Goal: Task Accomplishment & Management: Use online tool/utility

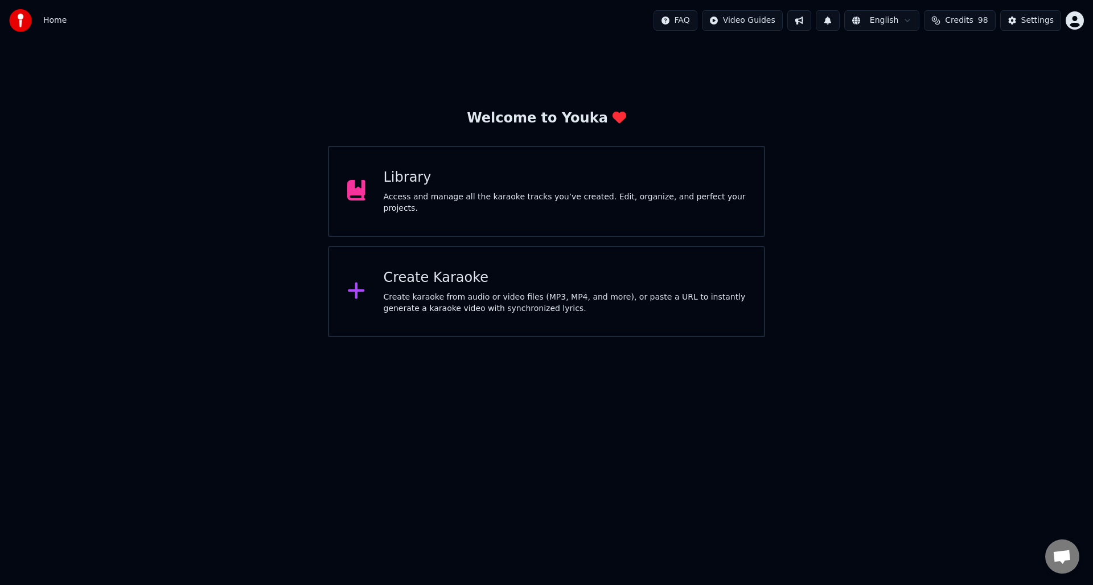
click at [444, 196] on div "Access and manage all the karaoke tracks you’ve created. Edit, organize, and pe…" at bounding box center [565, 202] width 363 height 23
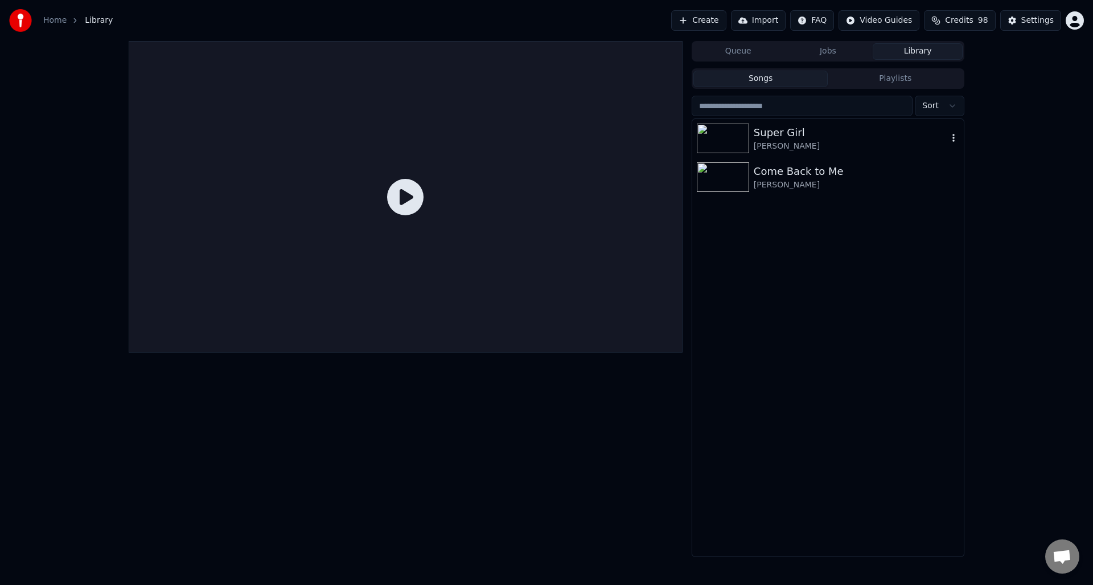
click at [760, 139] on div "Super Girl" at bounding box center [851, 133] width 194 height 16
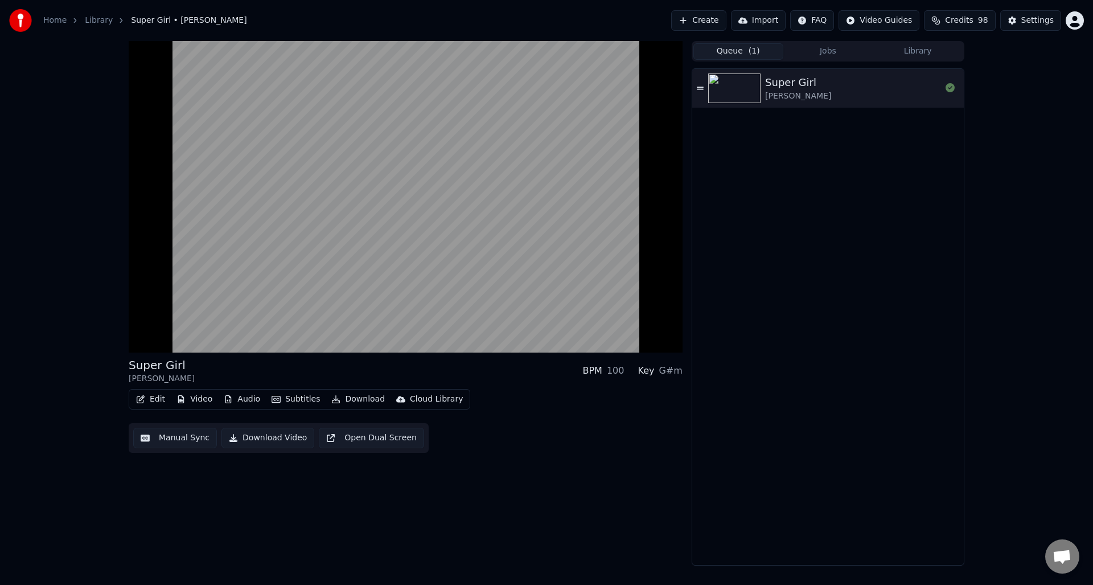
click at [741, 51] on button "Queue ( 1 )" at bounding box center [738, 51] width 90 height 17
click at [820, 53] on button "Jobs" at bounding box center [828, 51] width 90 height 17
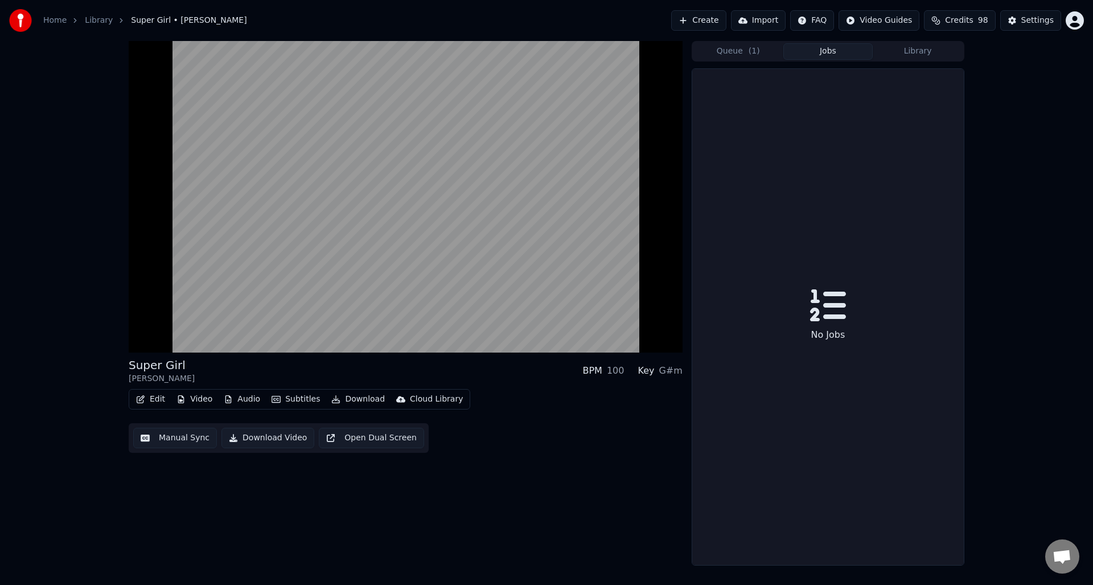
click at [905, 55] on button "Library" at bounding box center [918, 51] width 90 height 17
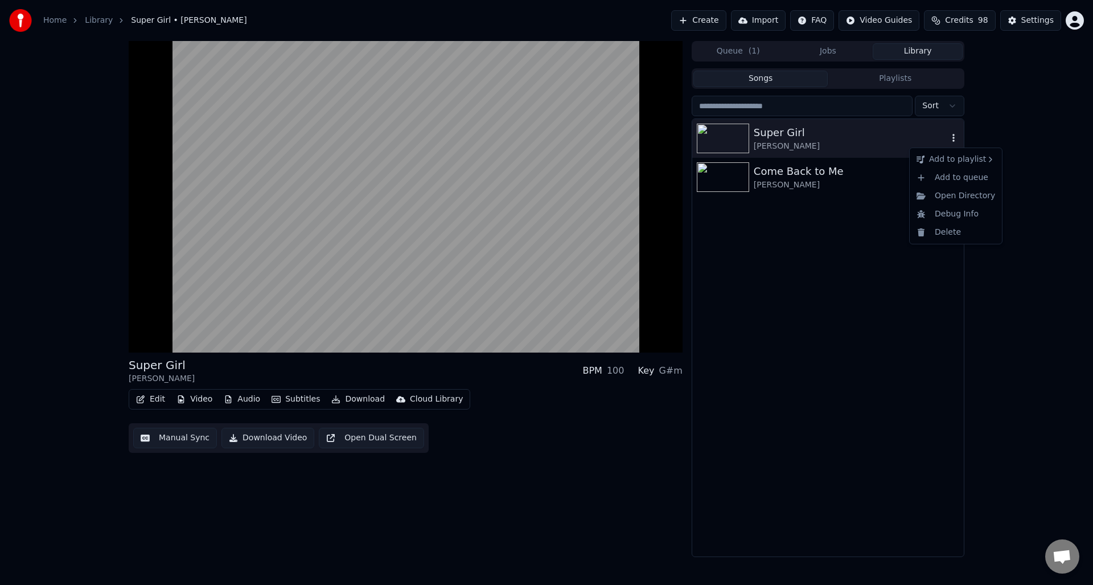
click at [952, 141] on icon "button" at bounding box center [953, 137] width 11 height 9
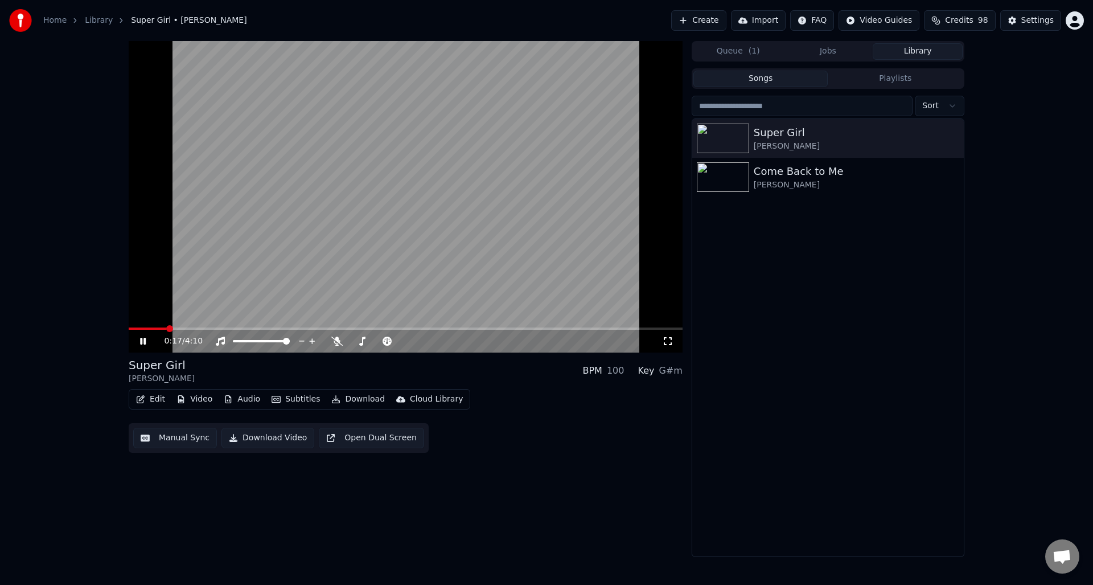
click at [187, 397] on button "Video" at bounding box center [194, 399] width 45 height 16
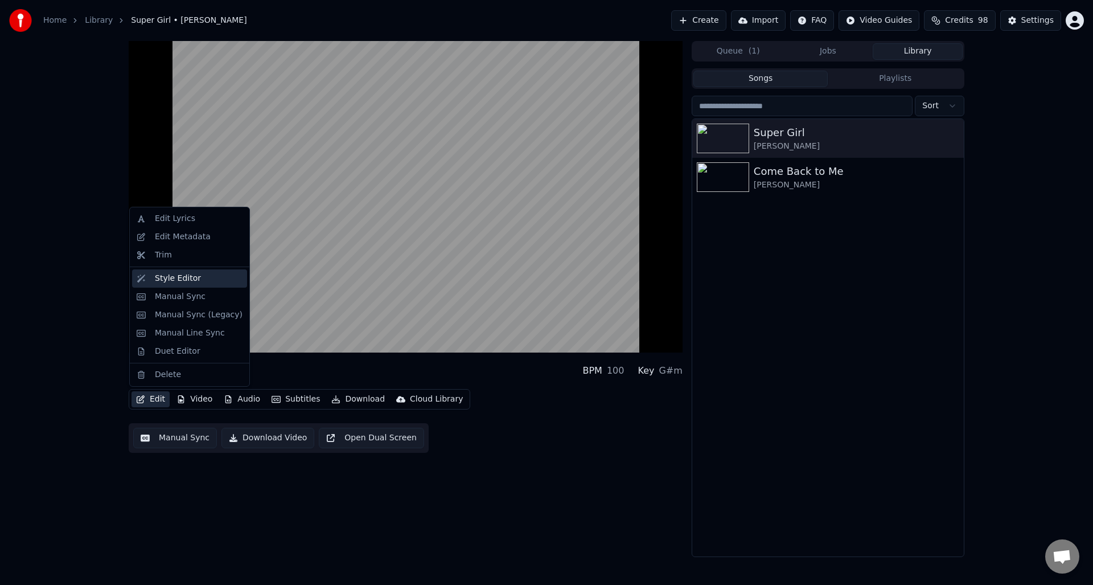
click at [176, 281] on div "Style Editor" at bounding box center [178, 278] width 46 height 11
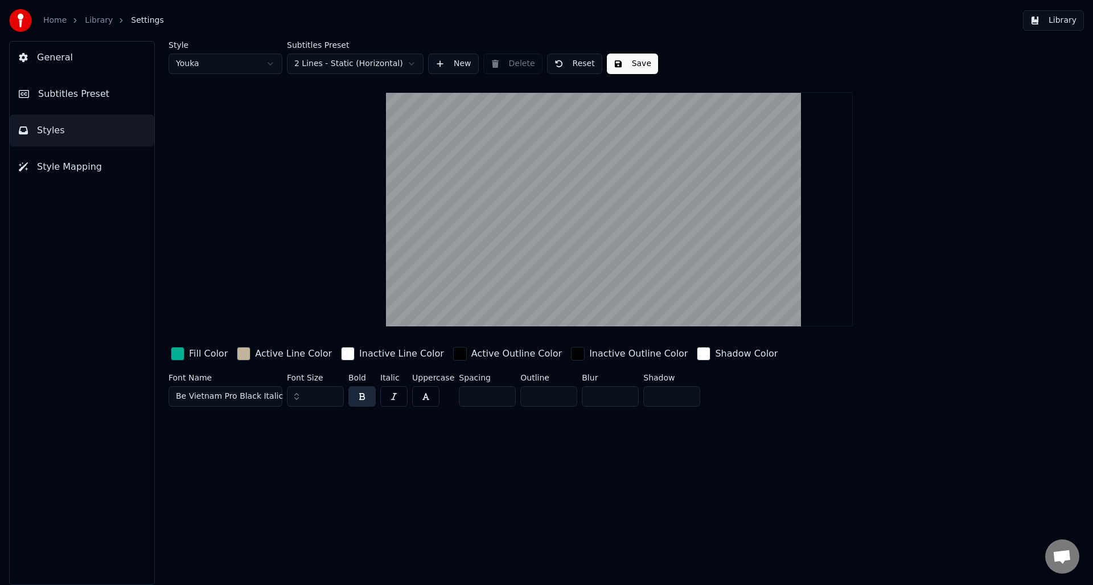
click at [59, 139] on button "Styles" at bounding box center [82, 130] width 145 height 32
click at [57, 133] on span "Styles" at bounding box center [51, 131] width 28 height 14
click at [59, 96] on span "Subtitles Preset" at bounding box center [73, 94] width 71 height 14
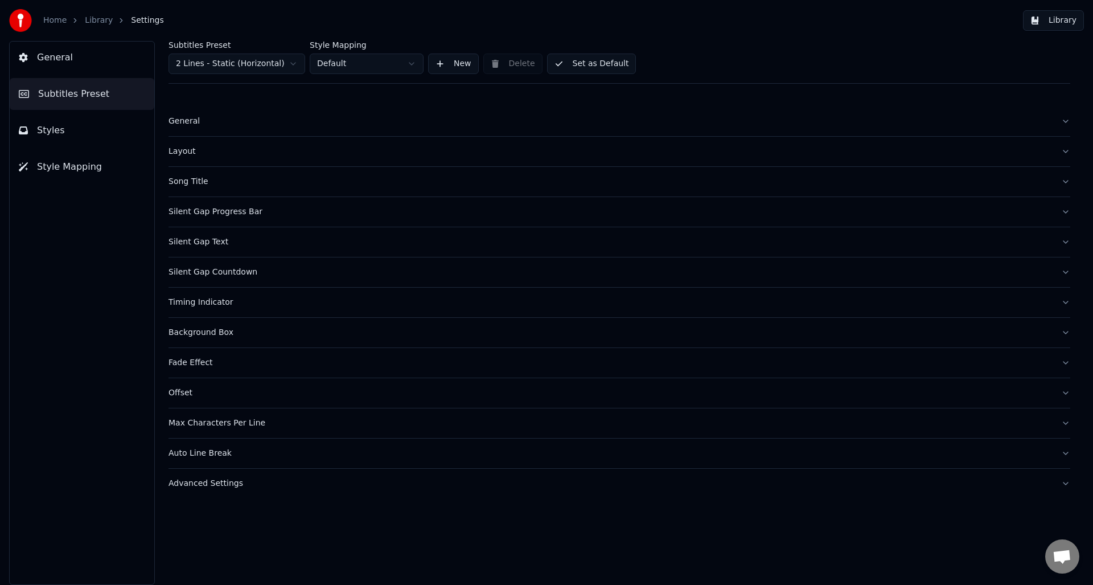
click at [200, 335] on div "Background Box" at bounding box center [609, 332] width 883 height 11
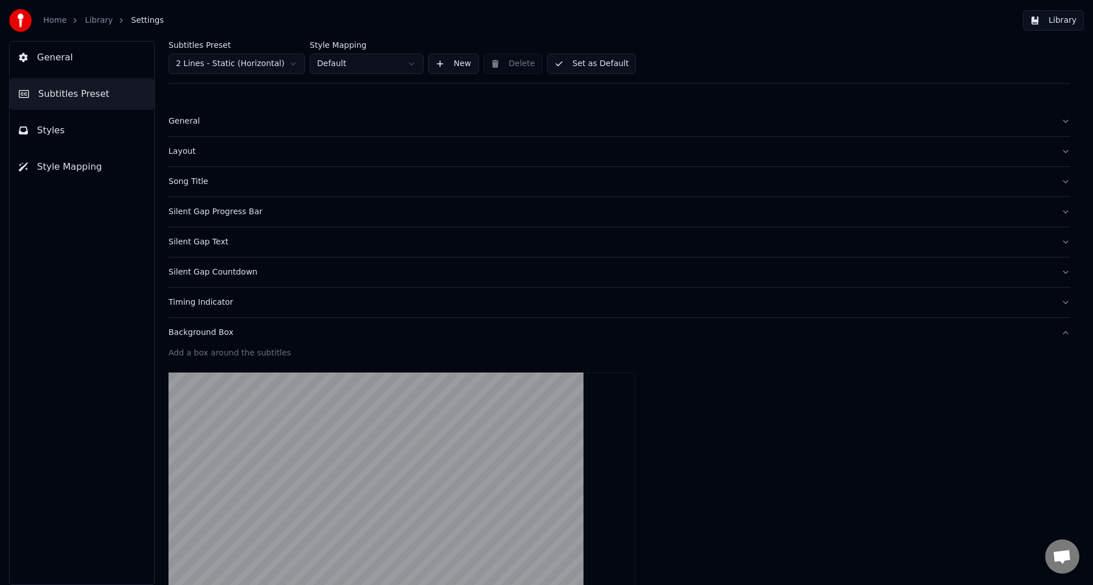
click at [206, 308] on button "Timing Indicator" at bounding box center [619, 302] width 902 height 30
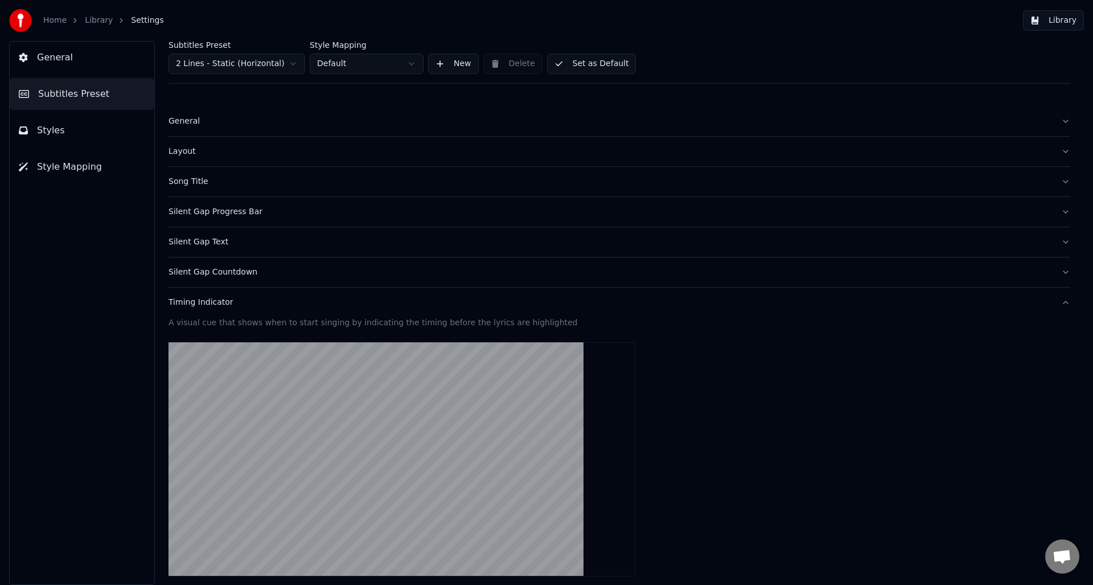
click at [201, 263] on button "Silent Gap Countdown" at bounding box center [619, 272] width 902 height 30
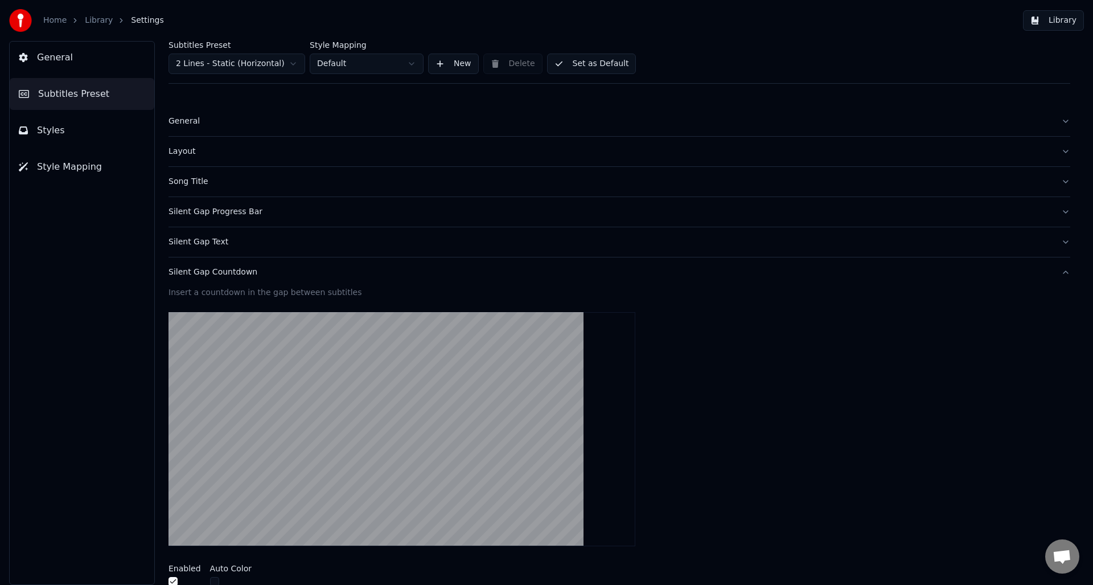
drag, startPoint x: 196, startPoint y: 247, endPoint x: 207, endPoint y: 254, distance: 13.1
click at [196, 247] on button "Silent Gap Text" at bounding box center [619, 242] width 902 height 30
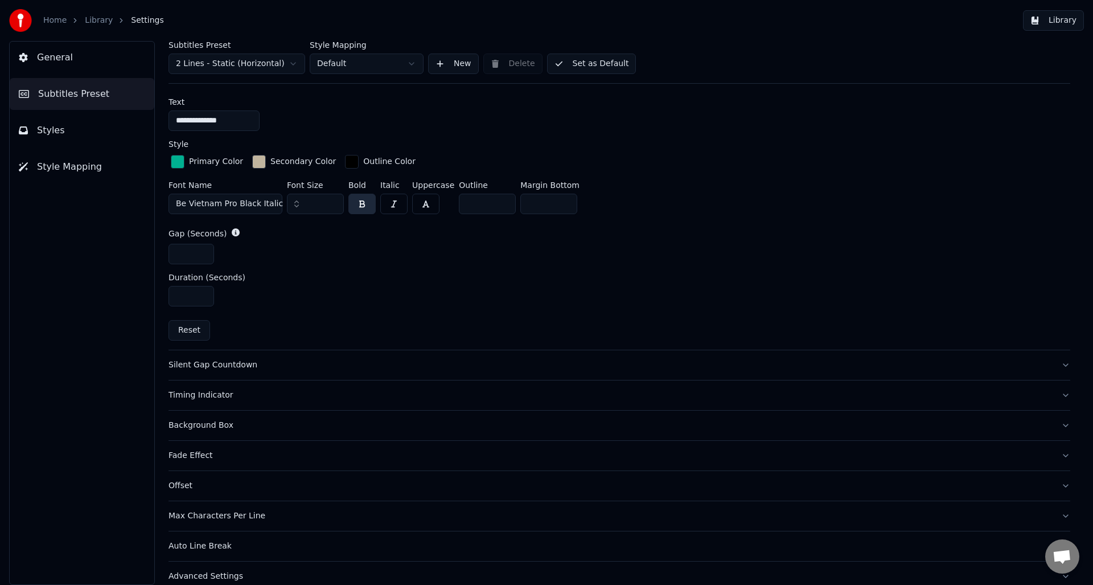
scroll to position [493, 0]
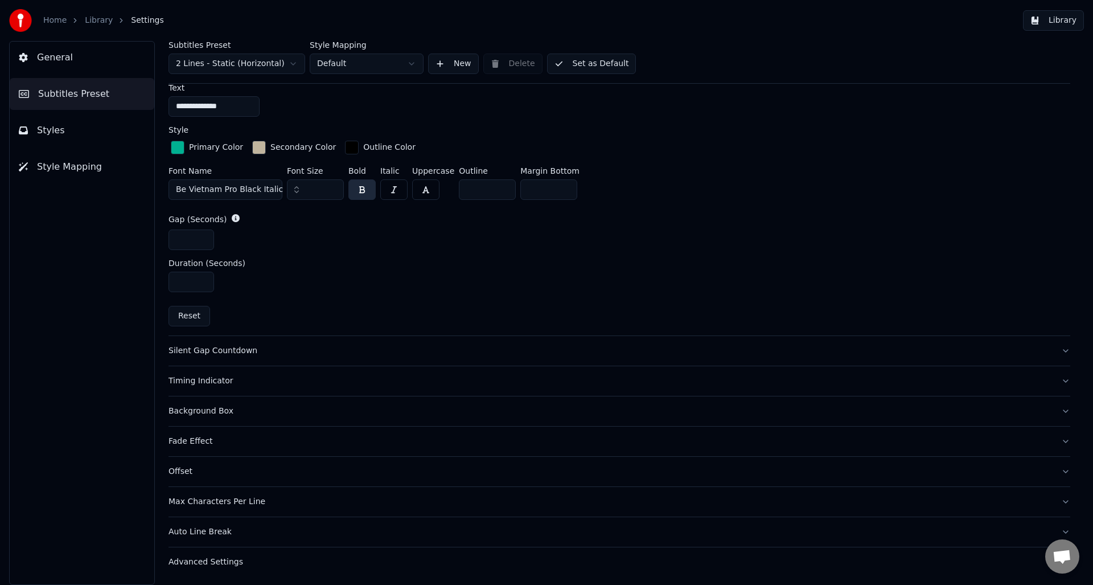
click at [200, 525] on div "Advanced Settings" at bounding box center [609, 561] width 883 height 11
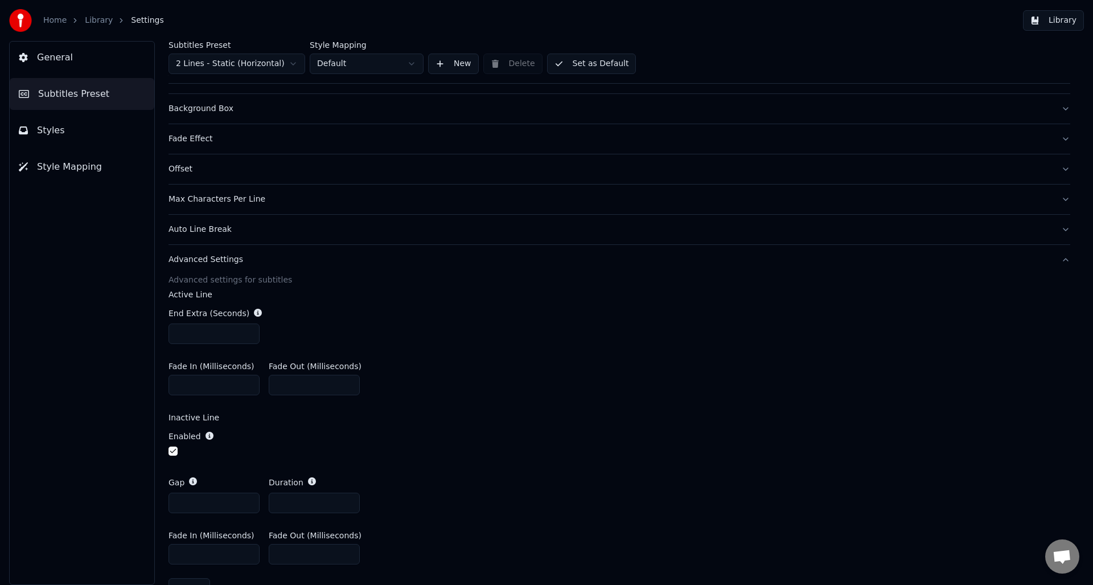
click at [220, 229] on div "Auto Line Break" at bounding box center [609, 229] width 883 height 11
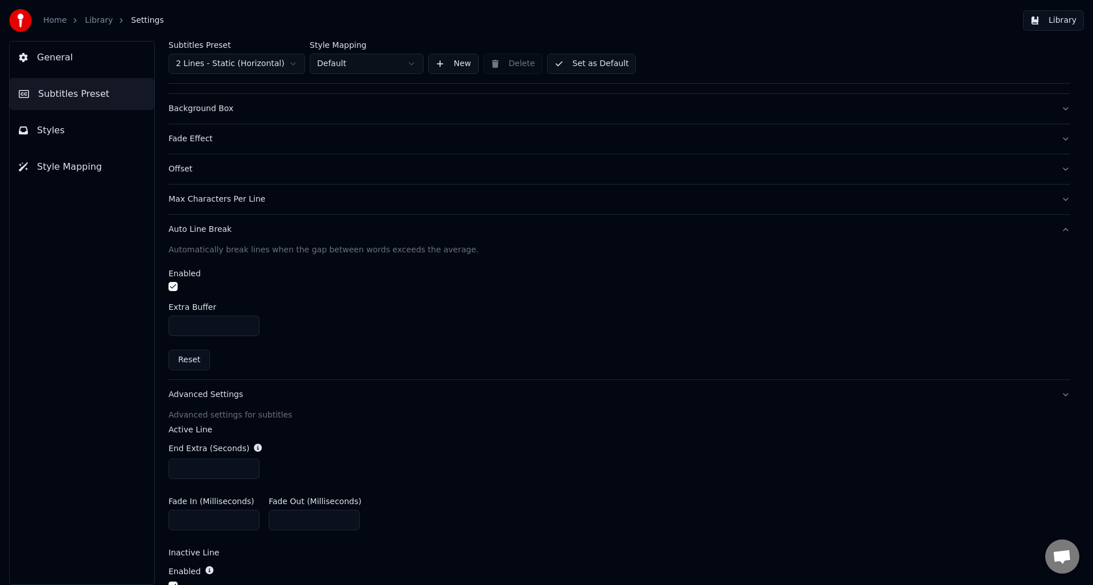
scroll to position [57, 0]
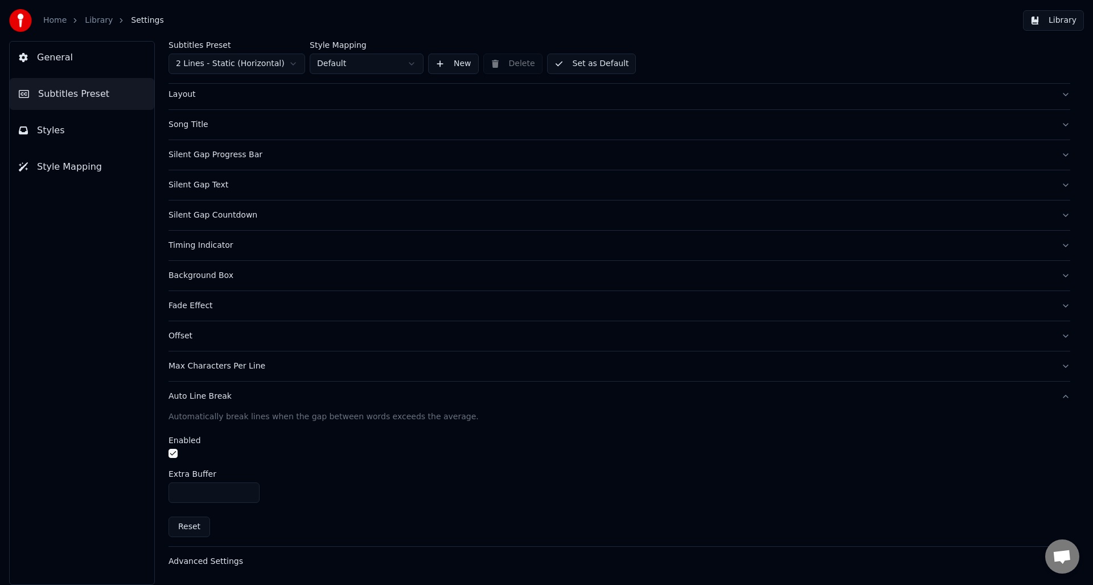
click at [209, 365] on div "Max Characters Per Line" at bounding box center [609, 365] width 883 height 11
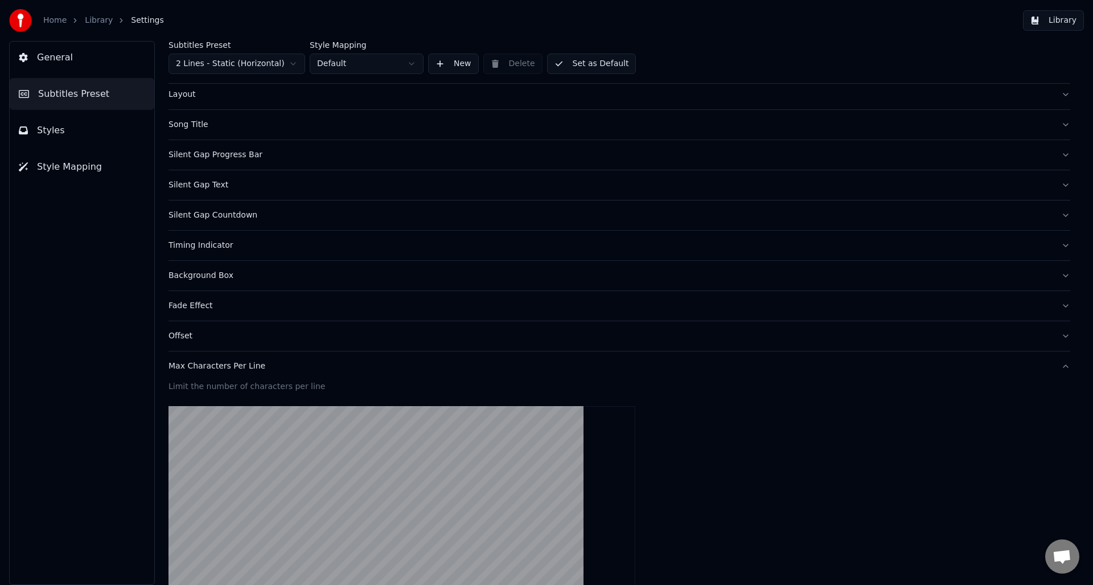
click at [178, 335] on div "Offset" at bounding box center [609, 335] width 883 height 11
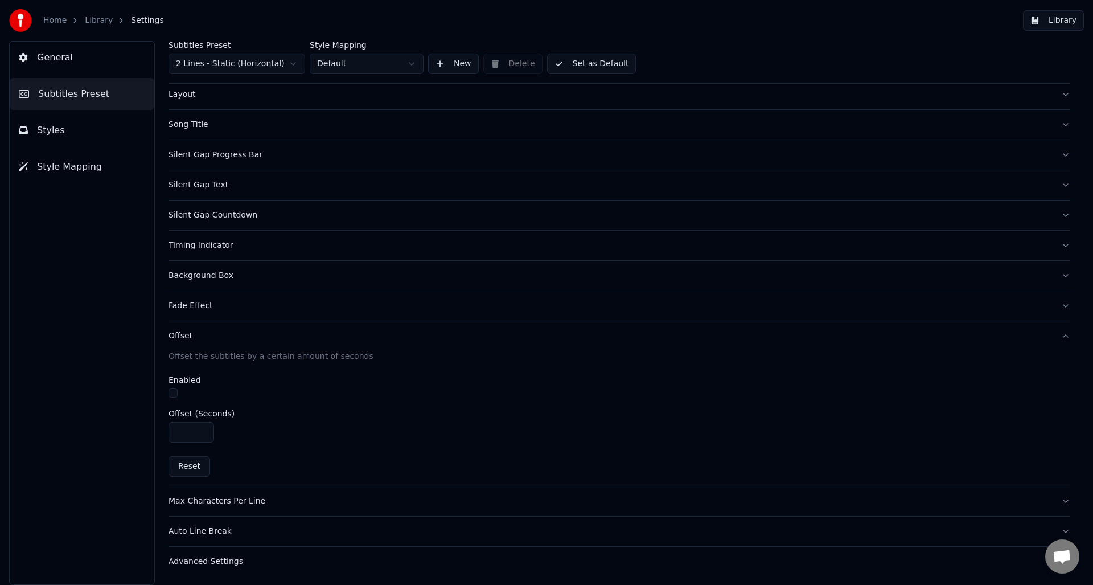
click at [179, 306] on div "Fade Effect" at bounding box center [609, 305] width 883 height 11
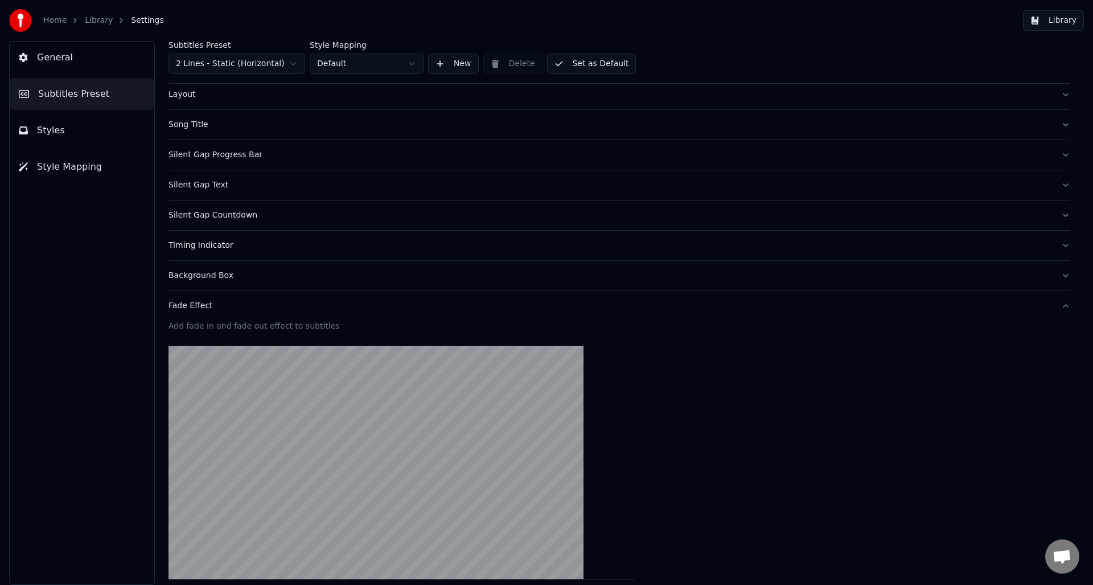
click at [64, 168] on span "Style Mapping" at bounding box center [69, 167] width 65 height 14
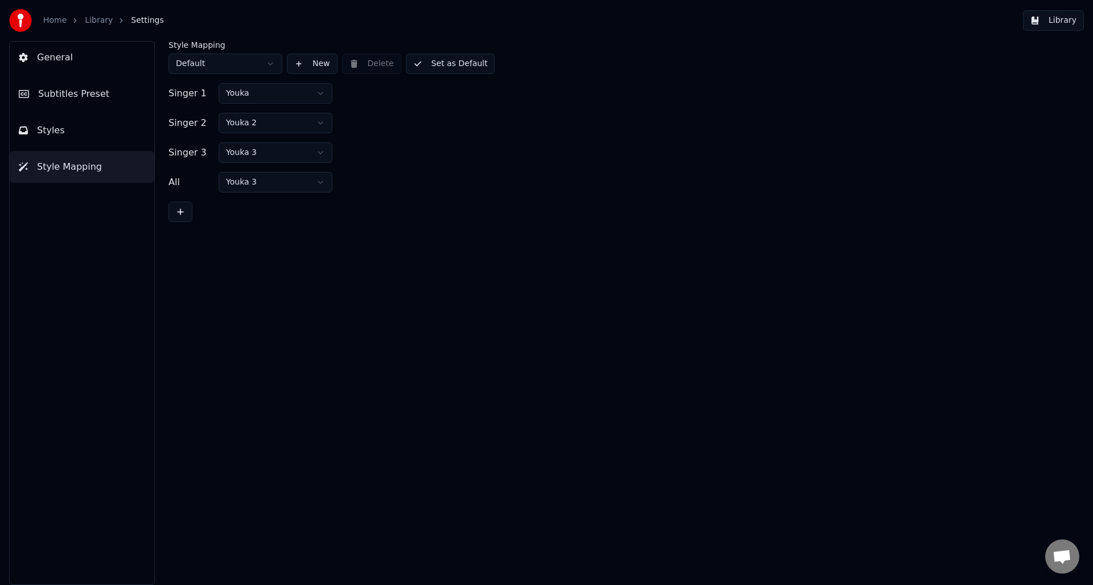
click at [56, 59] on span "General" at bounding box center [55, 58] width 36 height 14
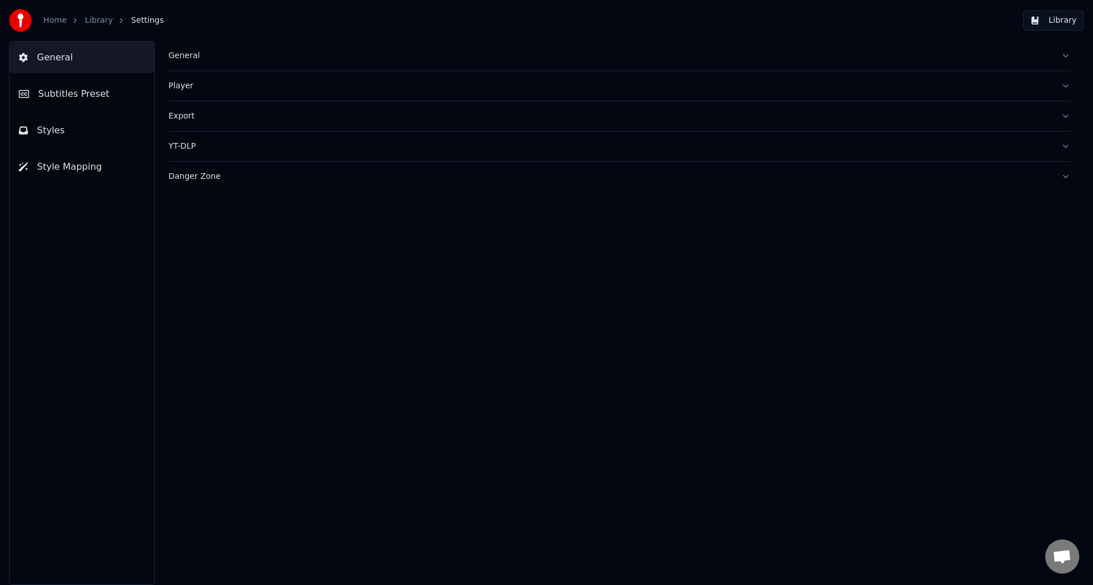
click at [184, 118] on div "Export" at bounding box center [609, 115] width 883 height 11
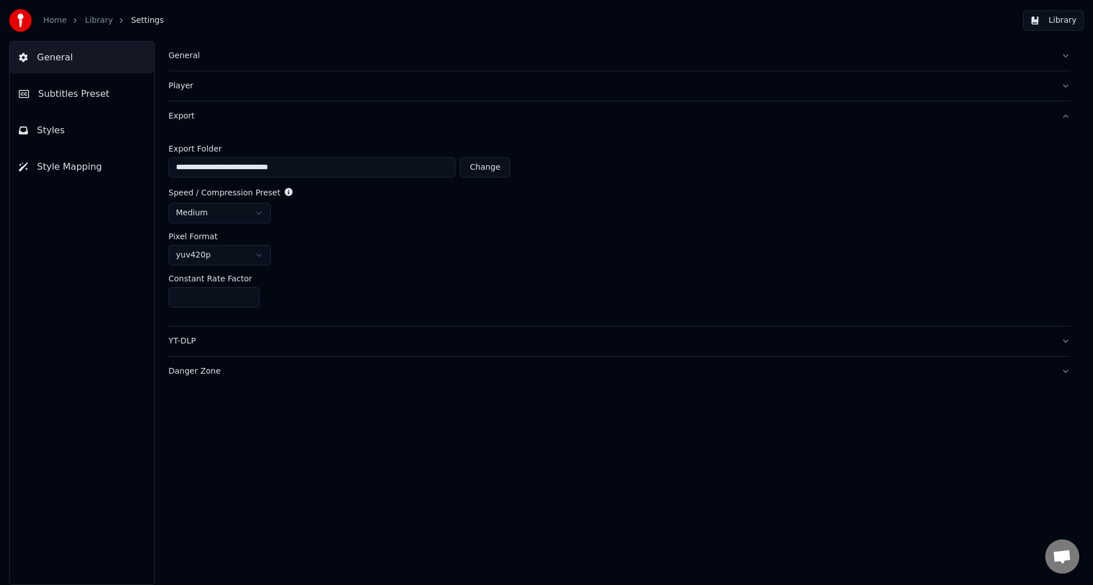
click at [183, 81] on div "Player" at bounding box center [609, 85] width 883 height 11
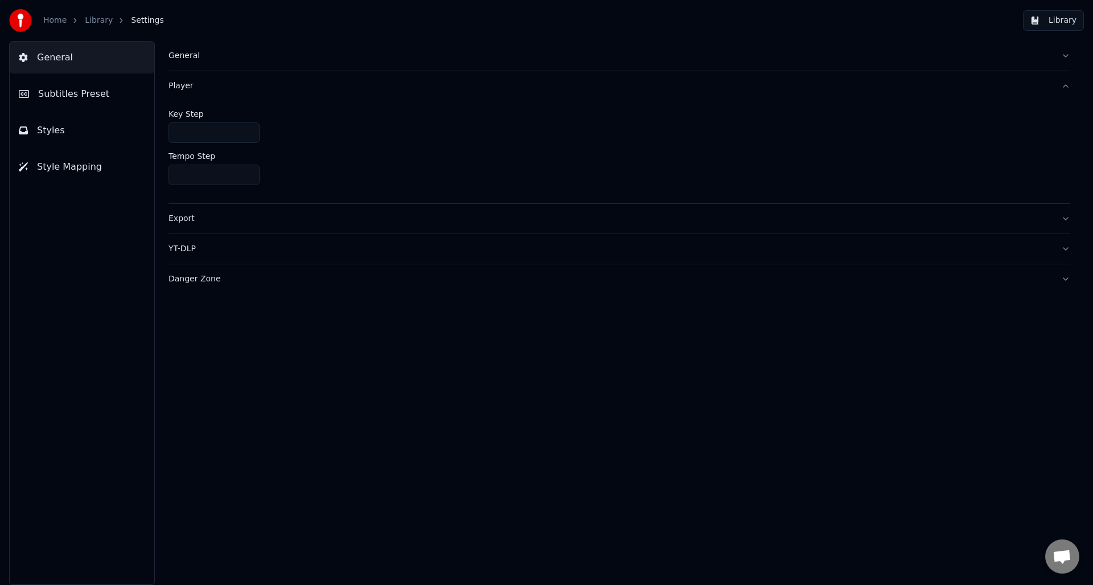
click at [179, 56] on div "General" at bounding box center [609, 55] width 883 height 11
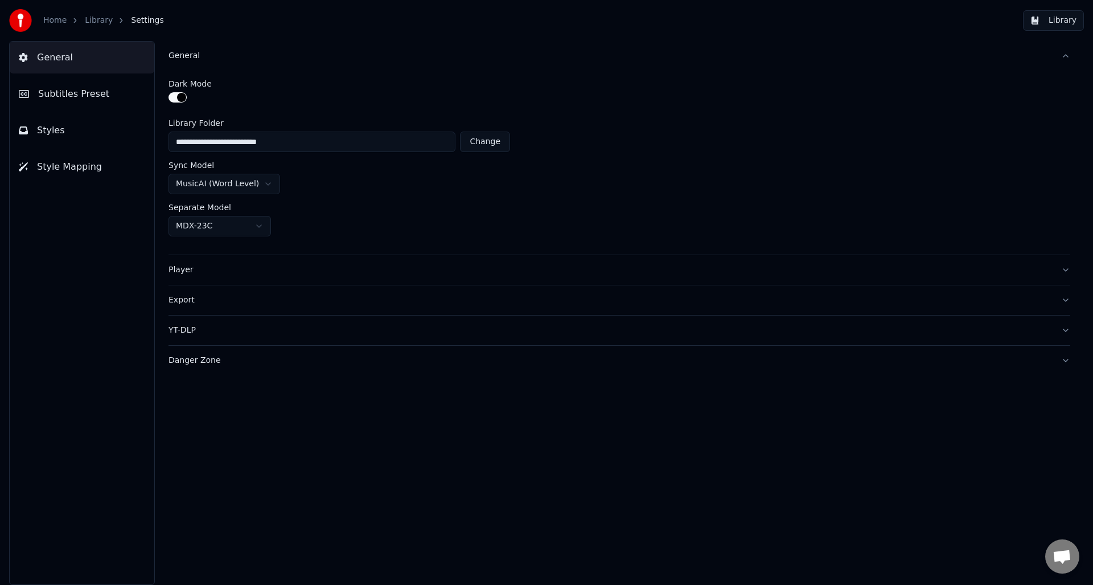
click at [92, 23] on link "Library" at bounding box center [99, 20] width 28 height 11
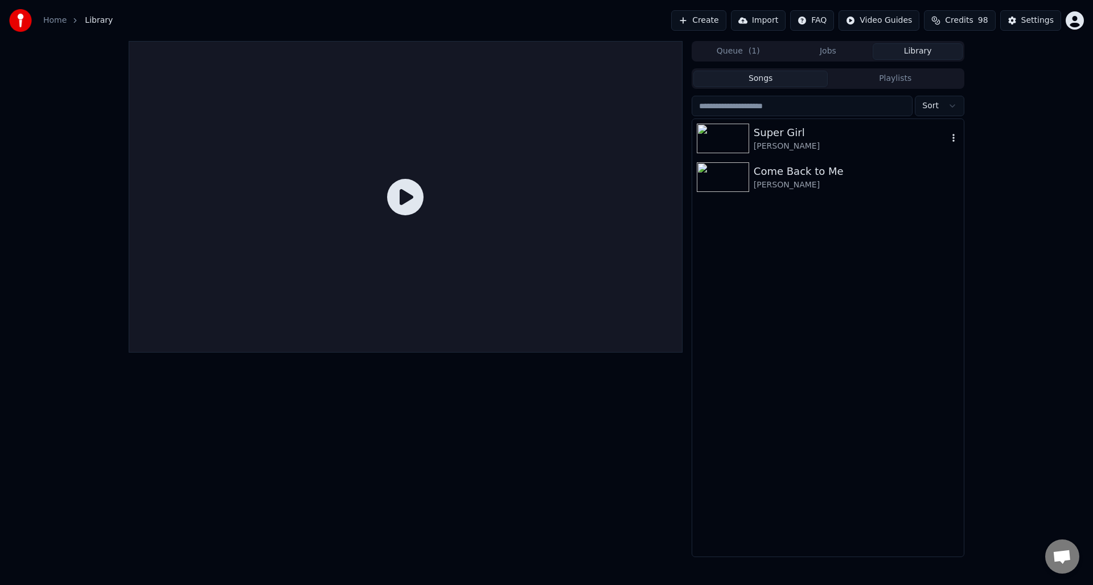
click at [735, 142] on img at bounding box center [723, 139] width 52 height 30
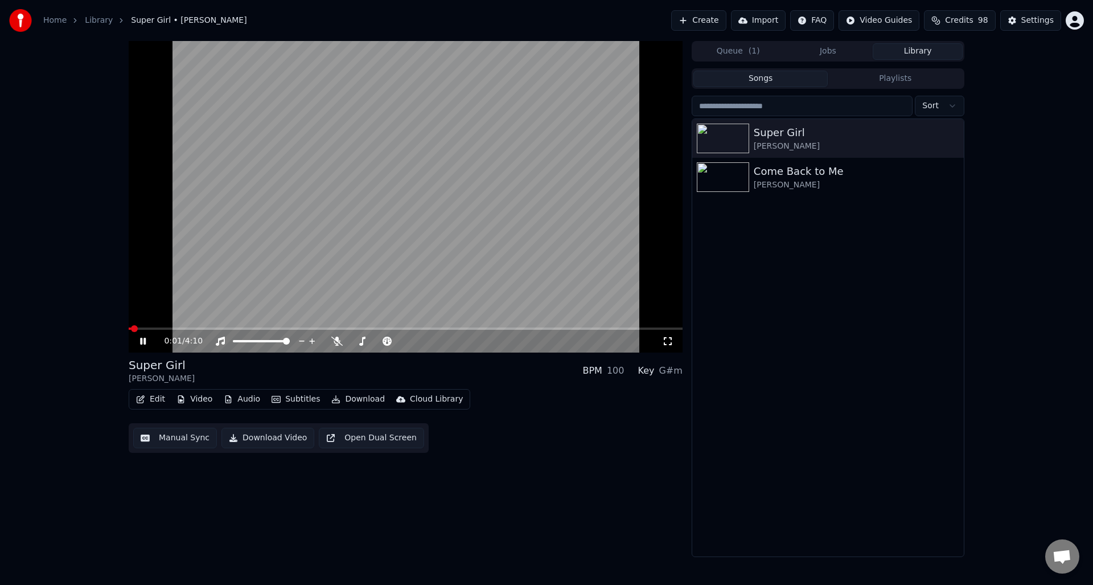
click at [199, 401] on button "Video" at bounding box center [194, 399] width 45 height 16
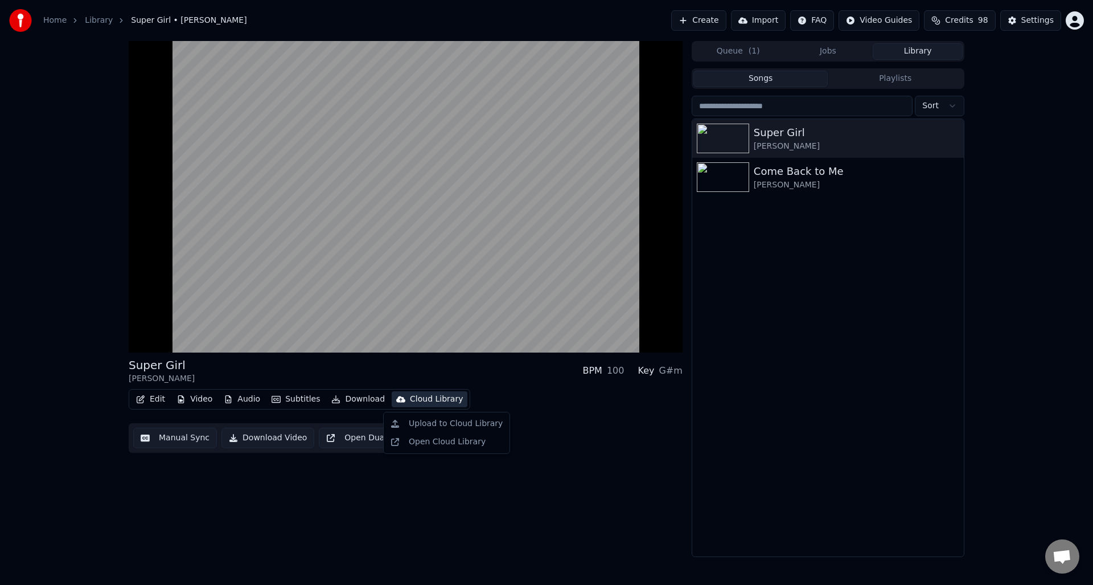
click at [601, 467] on div "Super Girl [PERSON_NAME] BPM 100 Key G#m Edit Video Audio Subtitles Download Cl…" at bounding box center [406, 299] width 554 height 516
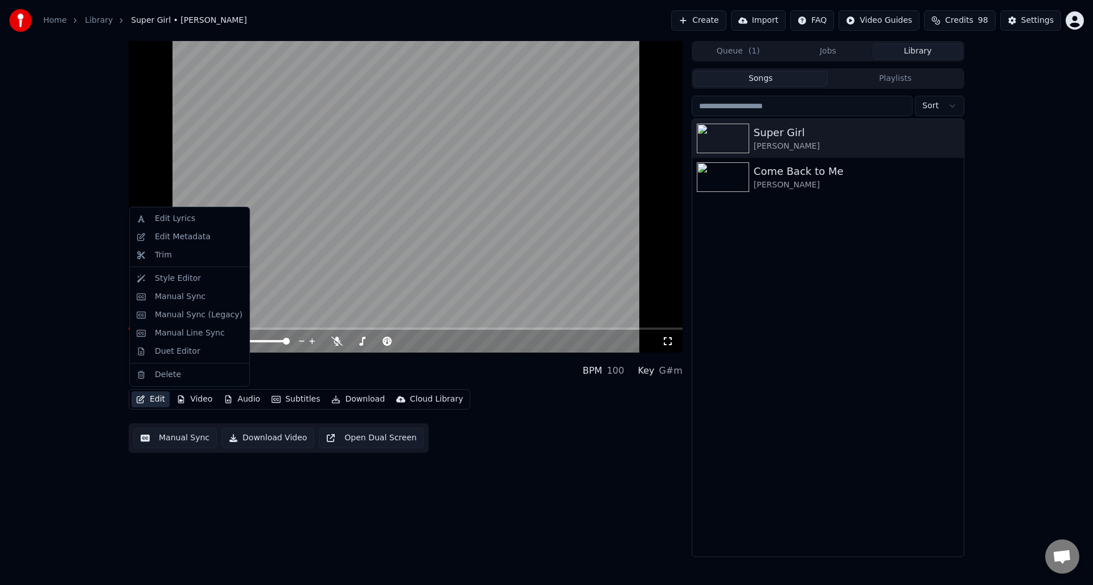
click at [144, 400] on icon "button" at bounding box center [140, 399] width 9 height 8
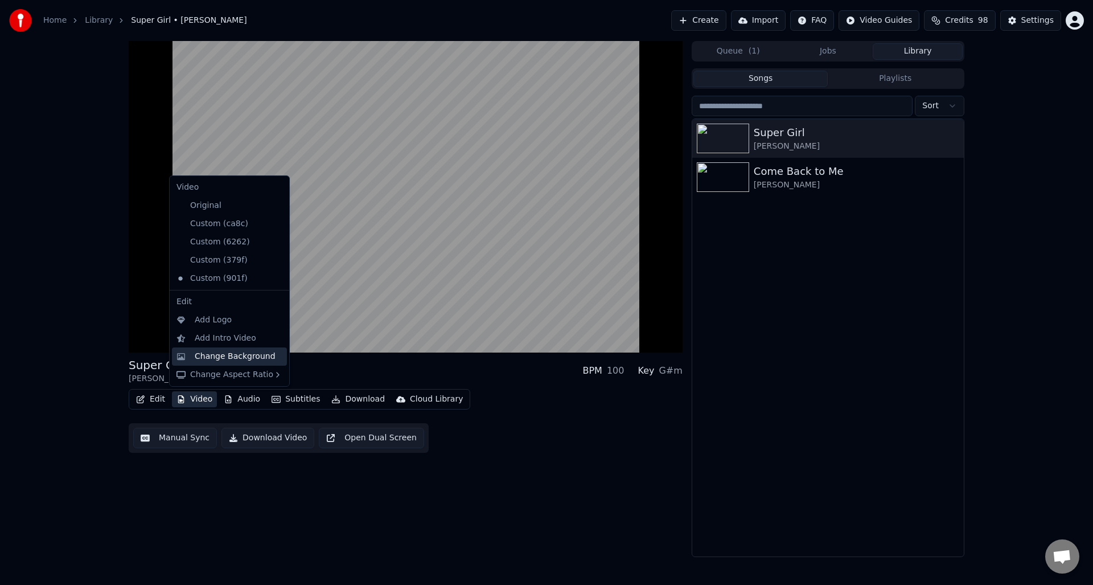
click at [196, 358] on div "Change Background" at bounding box center [235, 356] width 81 height 11
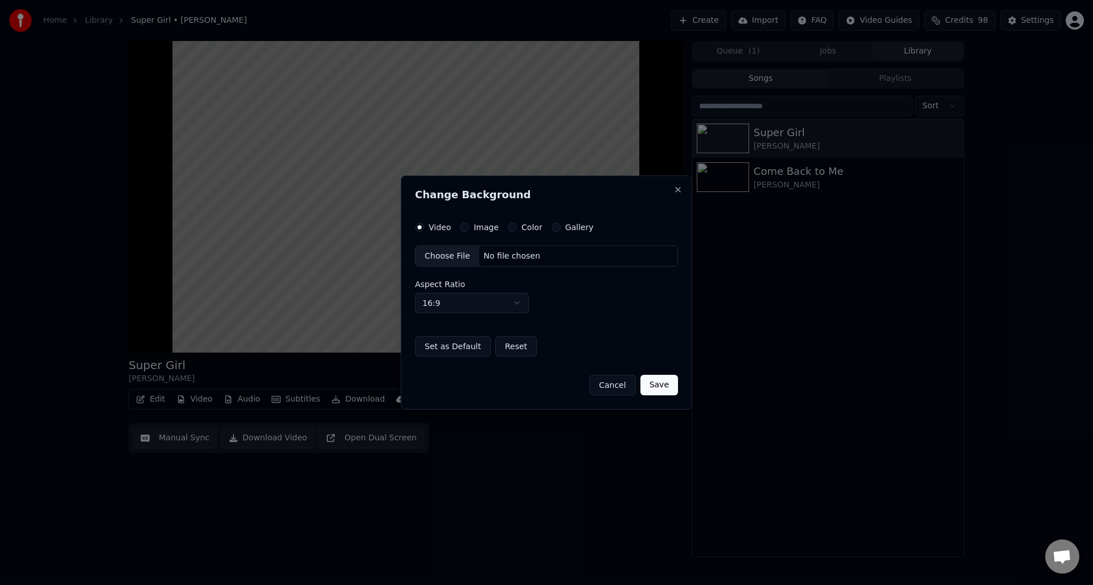
click at [486, 225] on label "Image" at bounding box center [486, 227] width 25 height 8
click at [469, 225] on button "Image" at bounding box center [464, 227] width 9 height 9
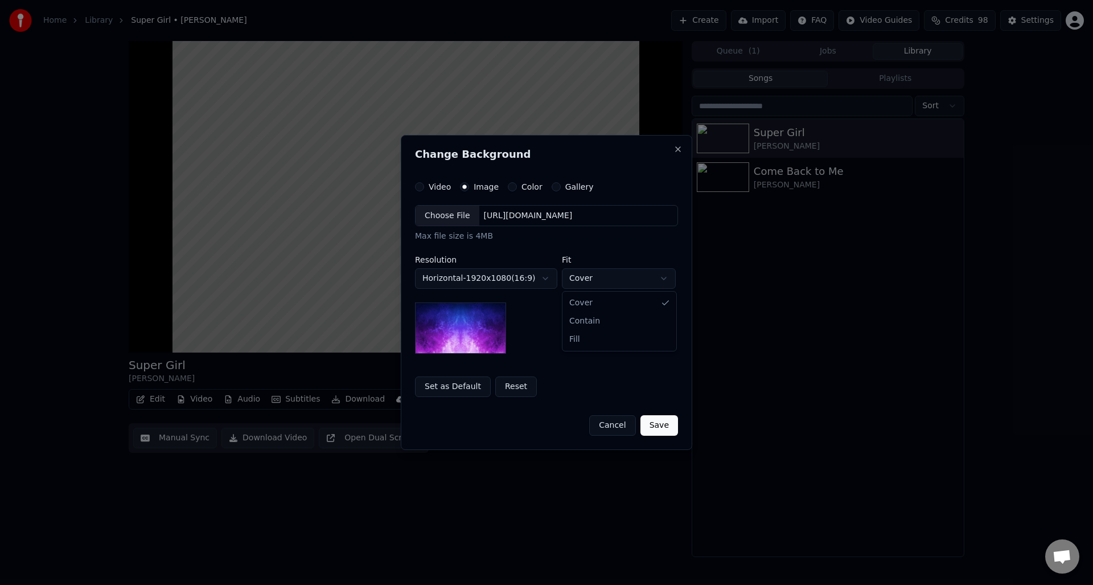
click at [580, 280] on body "**********" at bounding box center [546, 292] width 1093 height 585
select select "****"
click at [475, 187] on label "Image" at bounding box center [486, 187] width 25 height 8
click at [469, 187] on button "Image" at bounding box center [464, 186] width 9 height 9
click at [482, 187] on label "Image" at bounding box center [486, 187] width 25 height 8
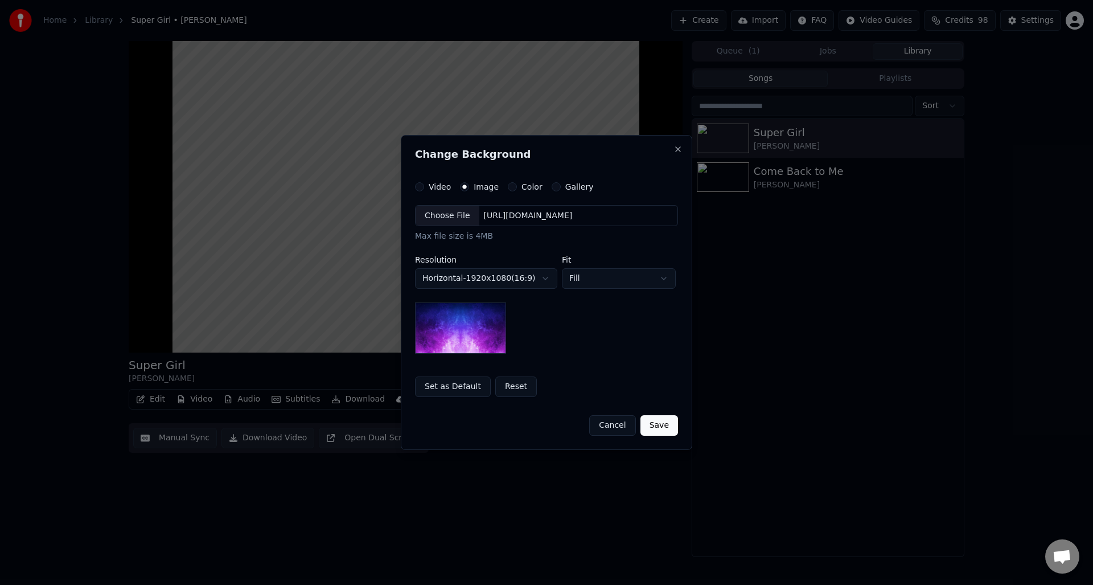
click at [469, 187] on button "Image" at bounding box center [464, 186] width 9 height 9
click at [585, 277] on body "**********" at bounding box center [546, 292] width 1093 height 585
click at [577, 191] on div "**********" at bounding box center [546, 289] width 263 height 215
click at [576, 189] on label "Gallery" at bounding box center [579, 187] width 28 height 8
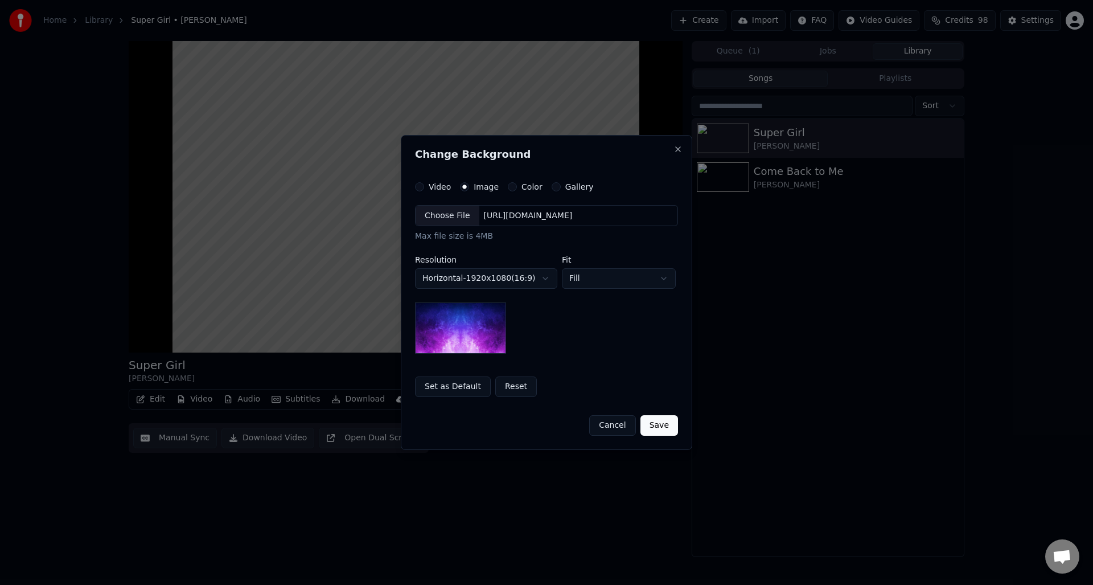
click at [561, 189] on button "Gallery" at bounding box center [556, 186] width 9 height 9
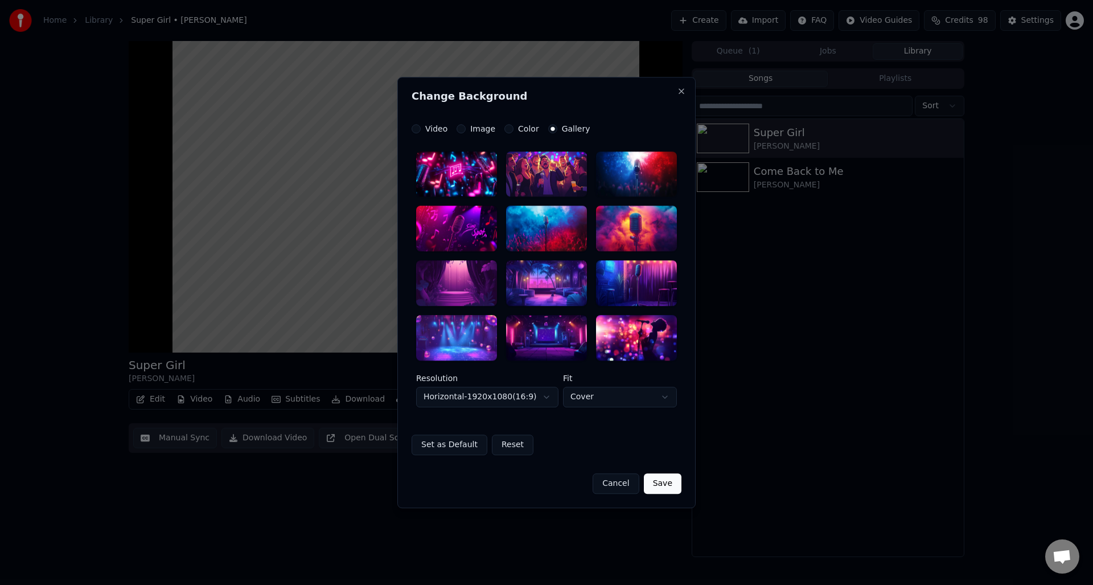
click at [633, 336] on div at bounding box center [636, 338] width 81 height 46
click at [431, 121] on div "**********" at bounding box center [546, 292] width 298 height 431
click at [437, 128] on label "Video" at bounding box center [436, 129] width 22 height 8
click at [421, 128] on button "Video" at bounding box center [416, 128] width 9 height 9
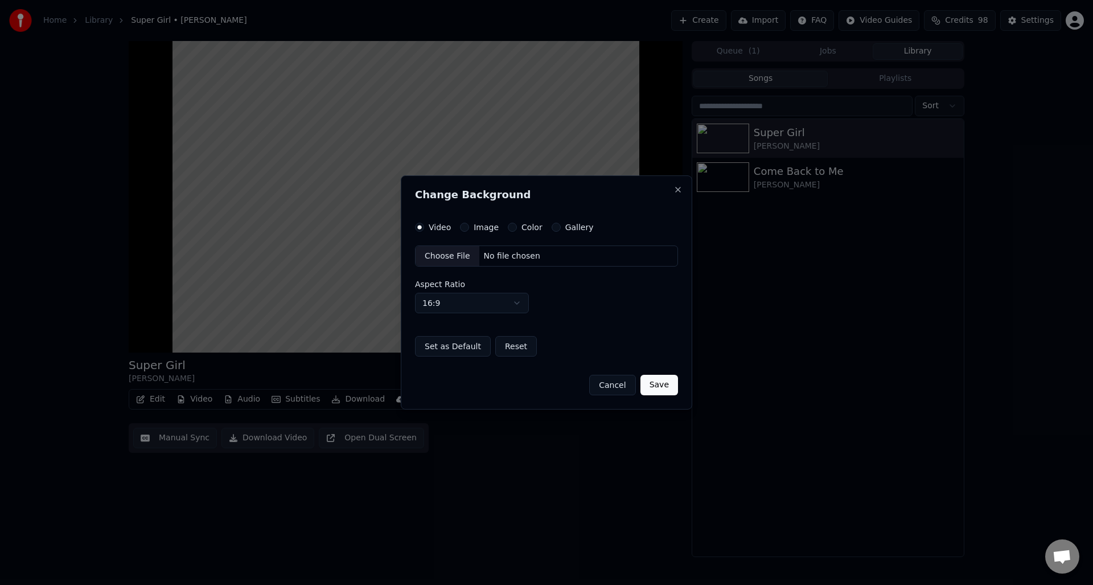
click at [438, 227] on label "Video" at bounding box center [440, 227] width 22 height 8
click at [424, 227] on button "Video" at bounding box center [419, 227] width 9 height 9
click at [435, 227] on label "Video" at bounding box center [440, 227] width 22 height 8
click at [424, 227] on button "Video" at bounding box center [419, 227] width 9 height 9
click at [664, 387] on button "Save" at bounding box center [659, 385] width 38 height 20
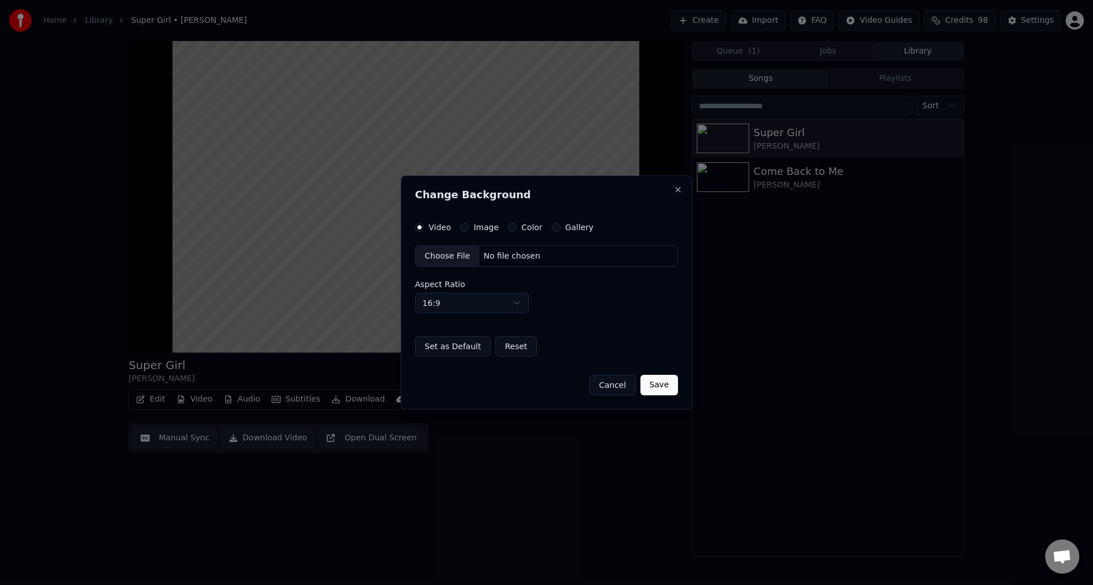
click at [660, 385] on button "Save" at bounding box center [659, 385] width 38 height 20
click at [484, 228] on label "Image" at bounding box center [486, 227] width 25 height 8
click at [469, 228] on button "Image" at bounding box center [464, 227] width 9 height 9
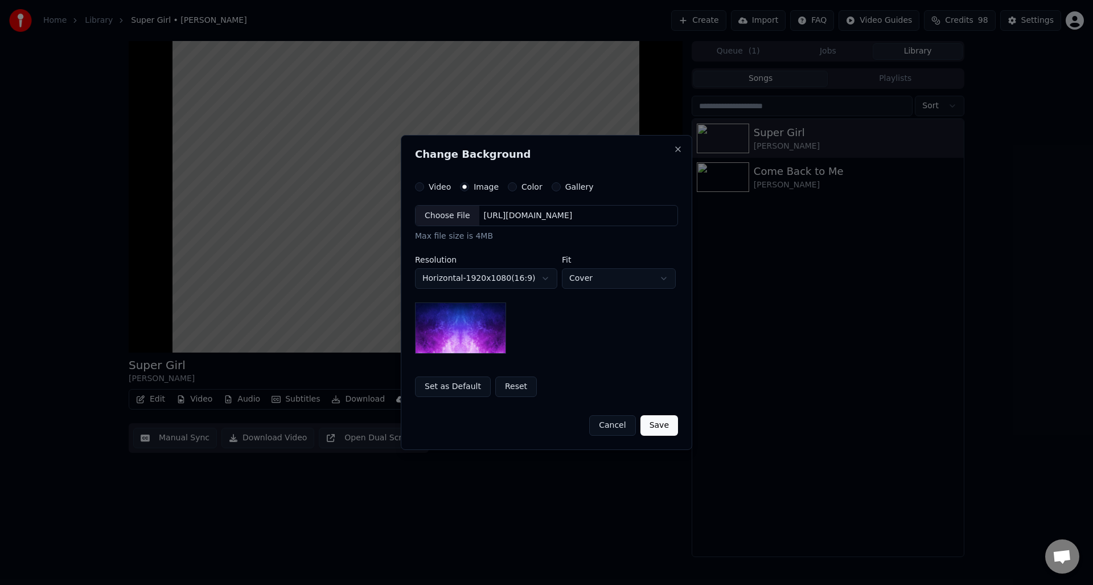
click at [526, 188] on label "Color" at bounding box center [531, 187] width 21 height 8
click at [517, 188] on button "Color" at bounding box center [512, 186] width 9 height 9
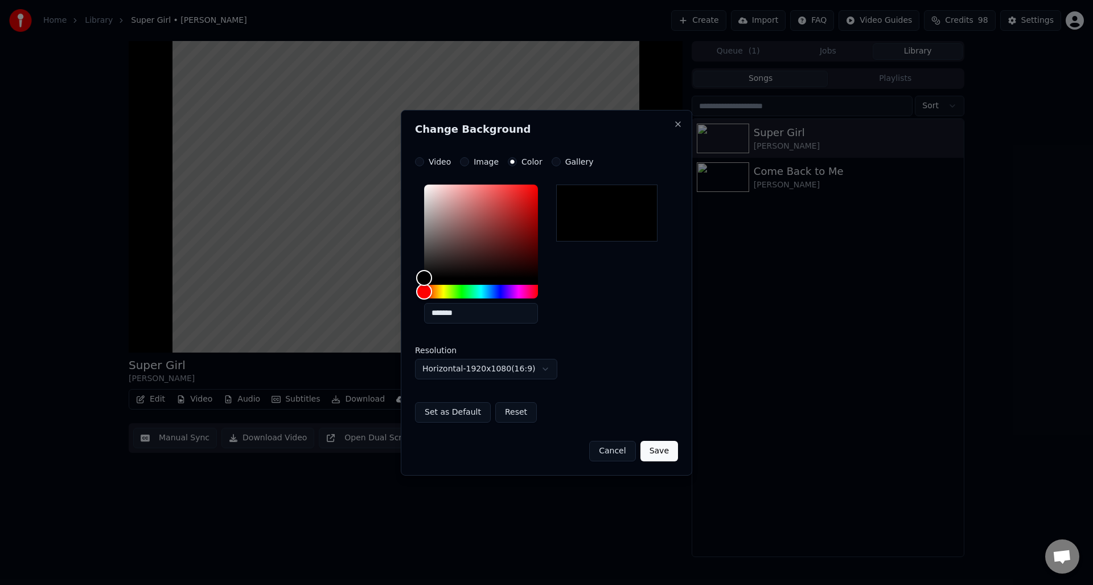
click at [577, 164] on label "Gallery" at bounding box center [579, 162] width 28 height 8
click at [561, 164] on button "Gallery" at bounding box center [556, 161] width 9 height 9
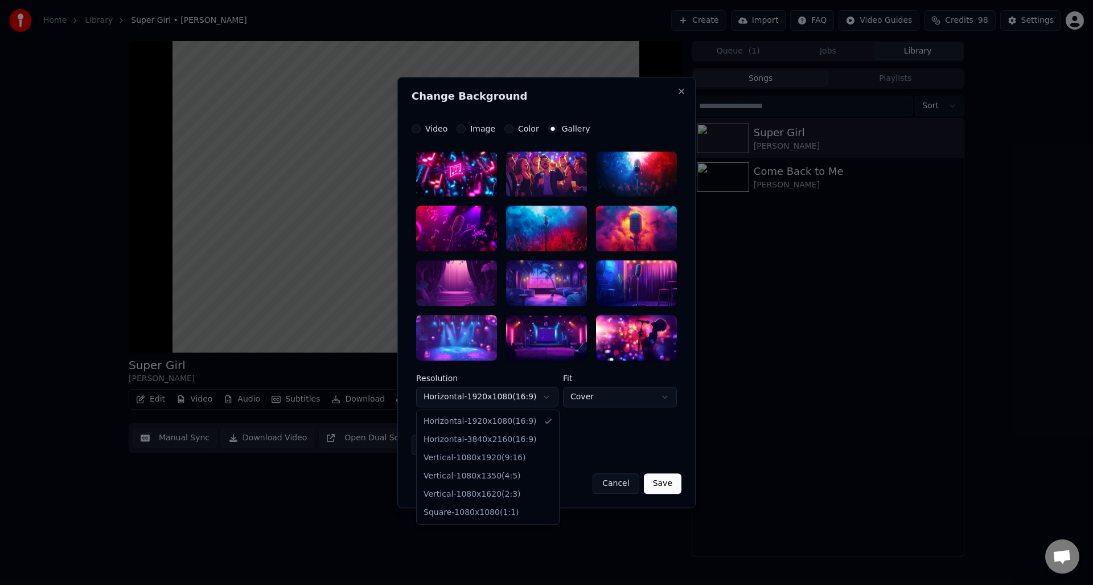
click at [542, 398] on body "**********" at bounding box center [546, 292] width 1093 height 585
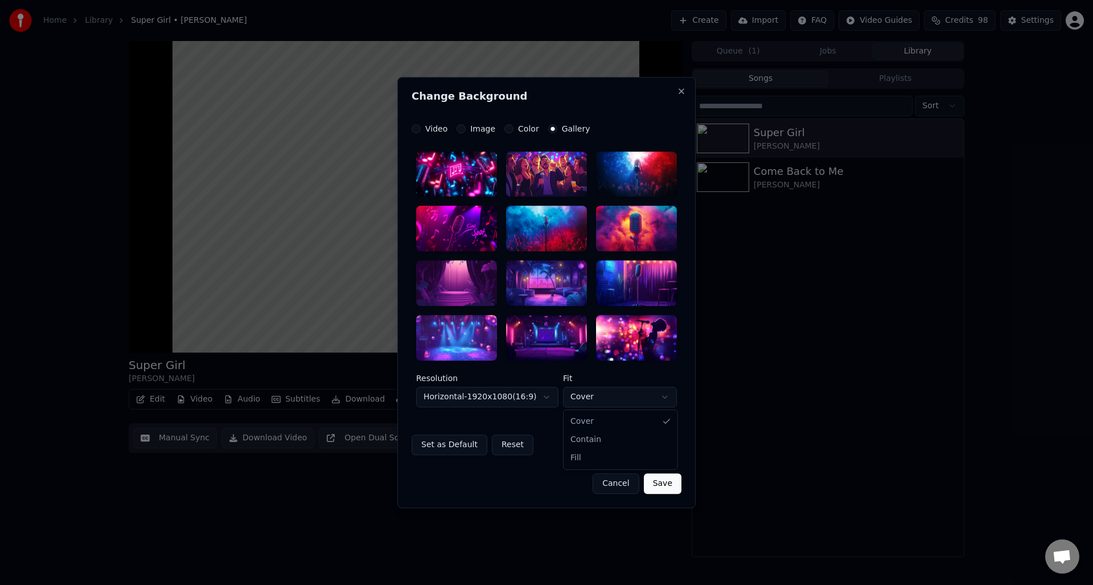
click at [585, 398] on body "**********" at bounding box center [546, 292] width 1093 height 585
drag, startPoint x: 589, startPoint y: 442, endPoint x: 587, endPoint y: 422, distance: 20.6
click at [587, 422] on div "**********" at bounding box center [547, 289] width 270 height 331
click at [652, 323] on div at bounding box center [636, 338] width 81 height 46
click at [623, 482] on button "Cancel" at bounding box center [616, 483] width 46 height 20
